Goal: Information Seeking & Learning: Check status

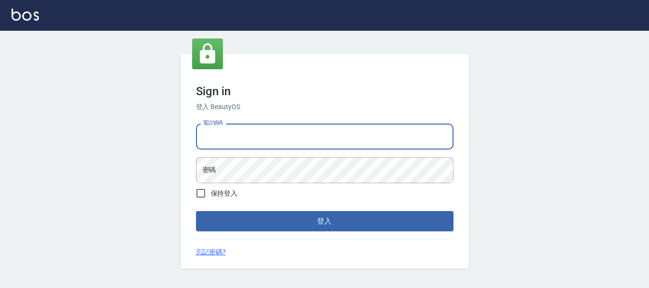
drag, startPoint x: 258, startPoint y: 136, endPoint x: 260, endPoint y: 142, distance: 6.2
click at [260, 141] on input "電話號碼" at bounding box center [324, 136] width 257 height 26
type input "0932348952"
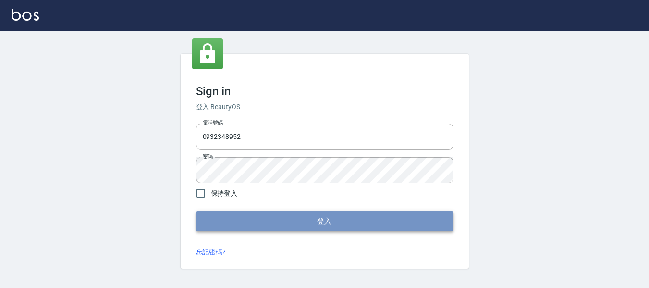
click at [322, 215] on button "登入" at bounding box center [324, 221] width 257 height 20
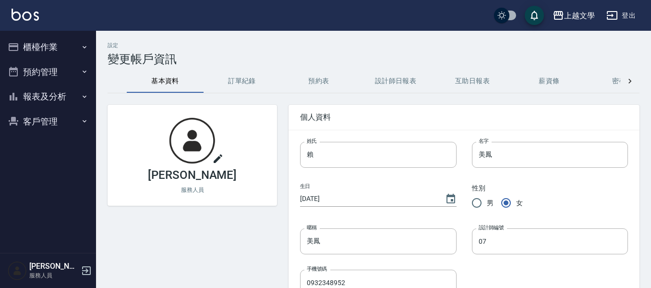
click at [25, 95] on button "報表及分析" at bounding box center [48, 96] width 88 height 25
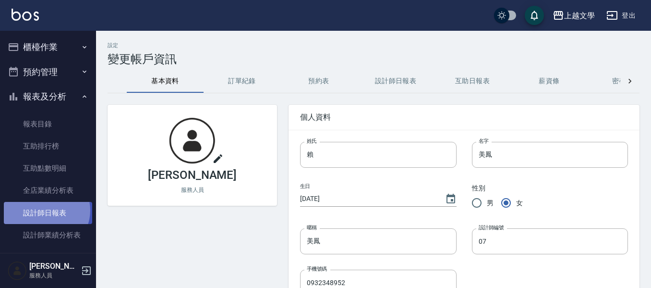
click at [46, 210] on link "設計師日報表" at bounding box center [48, 213] width 88 height 22
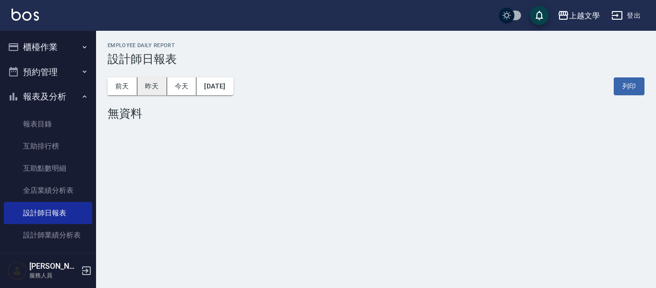
click at [150, 85] on button "昨天" at bounding box center [152, 86] width 30 height 18
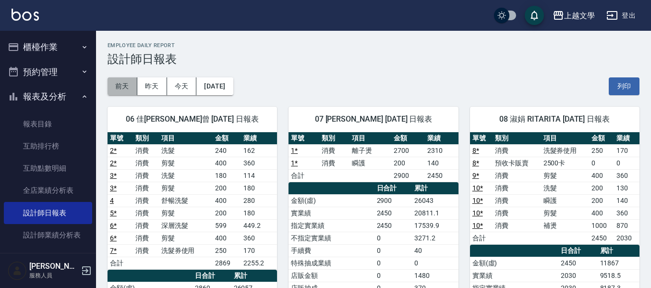
click at [119, 89] on button "前天" at bounding box center [123, 86] width 30 height 18
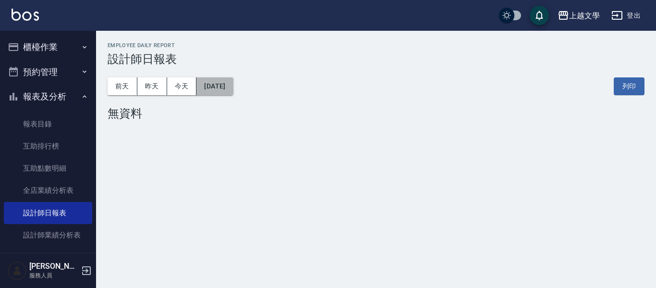
click at [231, 90] on button "[DATE]" at bounding box center [214, 86] width 37 height 18
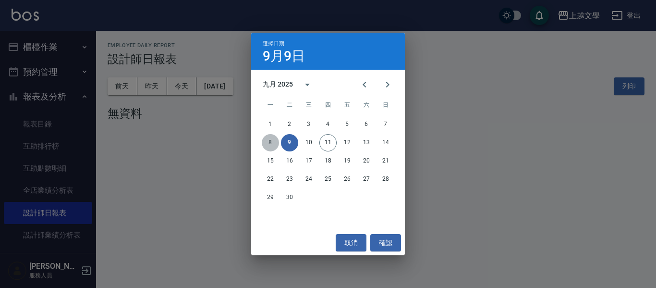
click at [268, 145] on button "8" at bounding box center [270, 142] width 17 height 17
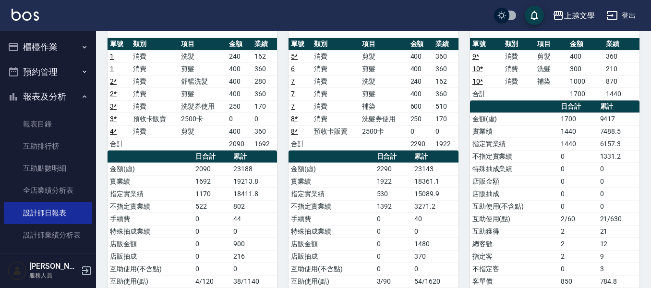
scroll to position [96, 0]
